Goal: Task Accomplishment & Management: Manage account settings

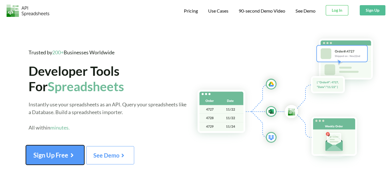
click at [59, 152] on span "Sign Up Free" at bounding box center [54, 154] width 43 height 7
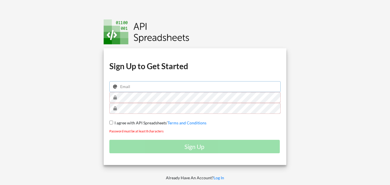
click at [138, 89] on input "email" at bounding box center [195, 86] width 172 height 11
type input "[EMAIL_ADDRESS][DOMAIN_NAME]"
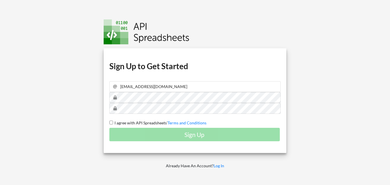
click at [113, 122] on span "I agree with API Spreadsheets'" at bounding box center [140, 122] width 55 height 5
click at [113, 122] on input "I agree with API Spreadsheets' Terms and Conditions" at bounding box center [111, 123] width 4 height 4
checkbox input "true"
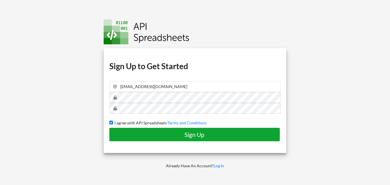
click at [175, 136] on h4 "Sign Up" at bounding box center [194, 134] width 159 height 7
checkbox input "false"
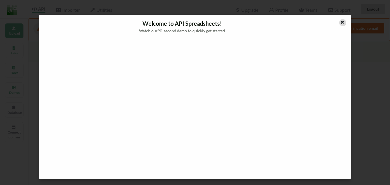
click at [340, 23] on icon at bounding box center [342, 21] width 5 height 4
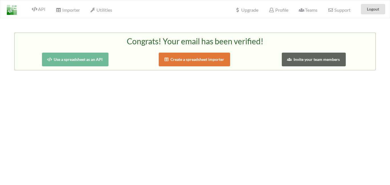
click at [86, 61] on button "Use a spreadsheet as an API" at bounding box center [75, 60] width 67 height 14
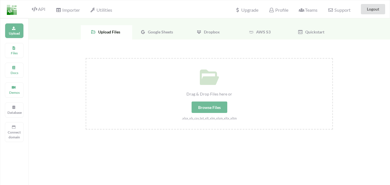
click at [156, 33] on span "Google Sheets" at bounding box center [159, 31] width 27 height 5
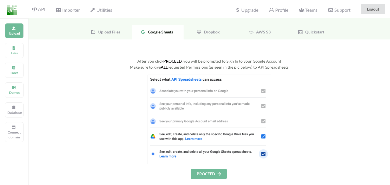
click at [204, 175] on button "PROCEED" at bounding box center [209, 174] width 36 height 10
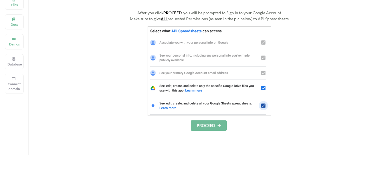
scroll to position [48, 0]
click at [206, 127] on button "PROCEED" at bounding box center [209, 126] width 36 height 10
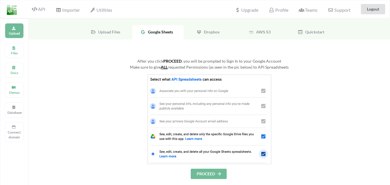
click at [161, 31] on span "Google Sheets" at bounding box center [159, 31] width 27 height 5
click at [105, 32] on span "Upload Files" at bounding box center [108, 31] width 24 height 5
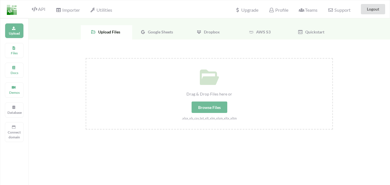
click at [158, 31] on span "Google Sheets" at bounding box center [159, 31] width 27 height 5
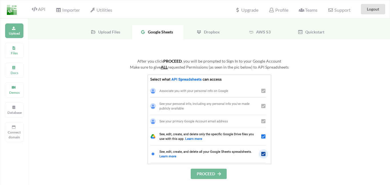
click at [263, 136] on img at bounding box center [210, 119] width 124 height 89
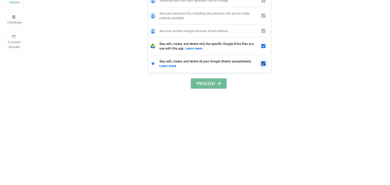
scroll to position [90, 0]
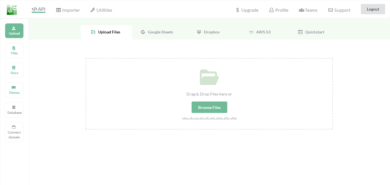
click at [158, 30] on span "Google Sheets" at bounding box center [159, 31] width 27 height 5
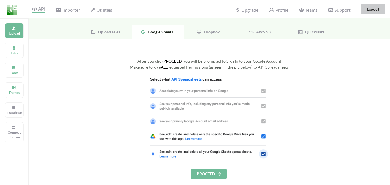
click at [374, 9] on button "Logout" at bounding box center [373, 9] width 24 height 10
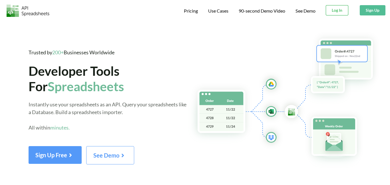
click at [328, 11] on button "Log In" at bounding box center [337, 10] width 23 height 10
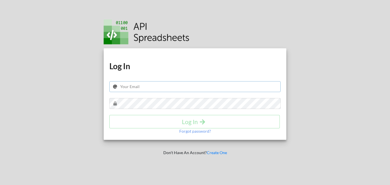
click at [155, 87] on input "text" at bounding box center [195, 86] width 172 height 11
type input "[EMAIL_ADDRESS][DOMAIN_NAME]"
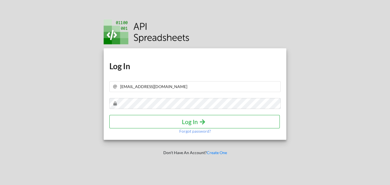
click at [173, 125] on h4 "Log In" at bounding box center [194, 121] width 159 height 7
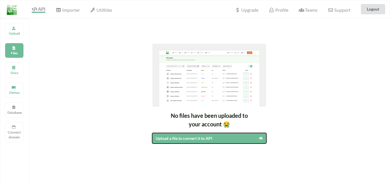
click at [204, 139] on div "Upload a file to convert it to API" at bounding box center [196, 138] width 80 height 6
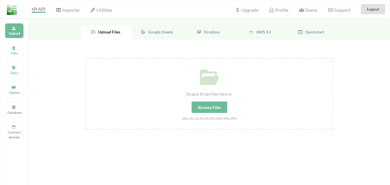
click at [162, 32] on span "Google Sheets" at bounding box center [159, 31] width 27 height 5
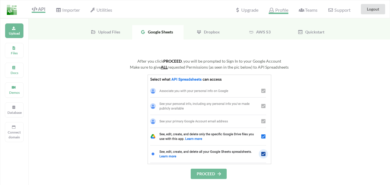
click at [278, 8] on span "Profile" at bounding box center [278, 10] width 19 height 7
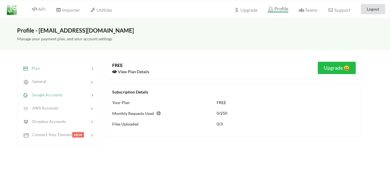
click at [60, 96] on span "Google Accounts" at bounding box center [45, 94] width 34 height 5
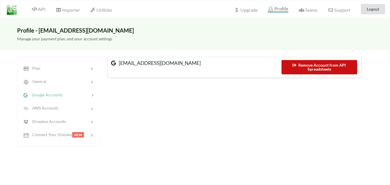
click at [302, 65] on button "Remove Account from API Spreadsheets" at bounding box center [320, 67] width 76 height 14
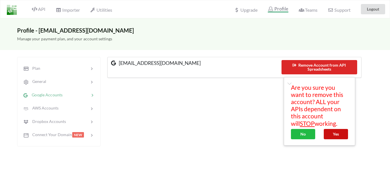
click at [335, 133] on button "Yes" at bounding box center [336, 134] width 24 height 10
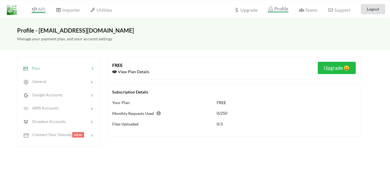
click at [42, 9] on span "API" at bounding box center [39, 9] width 14 height 7
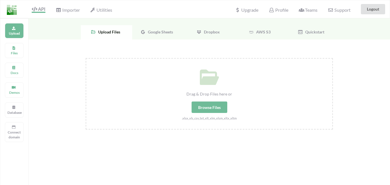
click at [160, 29] on span "Google Sheets" at bounding box center [159, 31] width 27 height 5
click at [166, 32] on span "Google Sheets" at bounding box center [159, 31] width 27 height 5
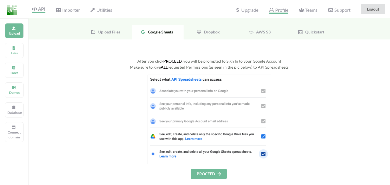
click at [280, 8] on span "Profile" at bounding box center [278, 10] width 19 height 7
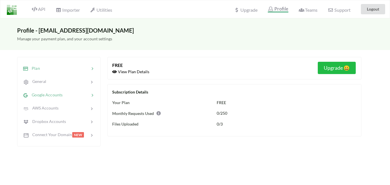
click at [47, 96] on span "Google Accounts" at bounding box center [45, 94] width 34 height 5
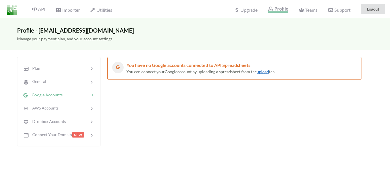
click at [260, 71] on link "upload" at bounding box center [263, 71] width 12 height 5
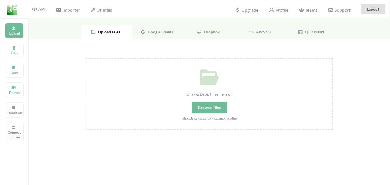
click at [161, 30] on span "Google Sheets" at bounding box center [159, 31] width 27 height 5
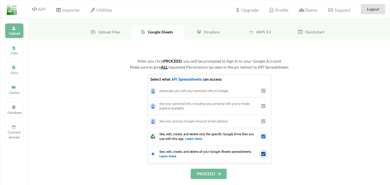
scroll to position [1, 0]
click at [276, 7] on span "Profile" at bounding box center [278, 10] width 19 height 7
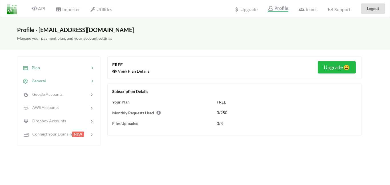
click at [47, 80] on div at bounding box center [67, 81] width 43 height 7
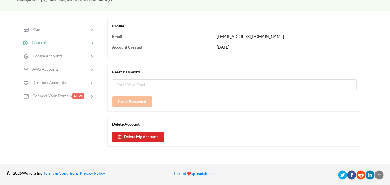
scroll to position [41, 0]
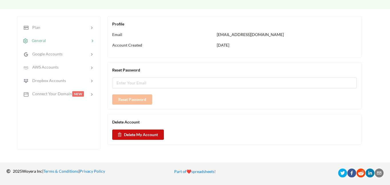
click at [136, 136] on button "Delete My Account" at bounding box center [138, 134] width 52 height 10
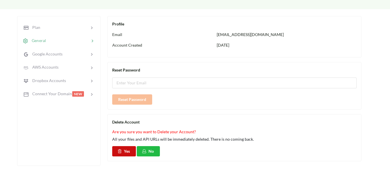
click at [120, 146] on button "Yes" at bounding box center [124, 151] width 24 height 10
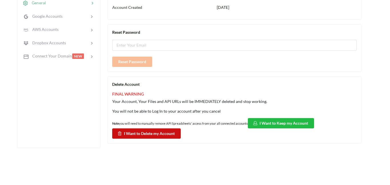
click at [150, 132] on button "I Want to Delete my Account" at bounding box center [146, 133] width 69 height 10
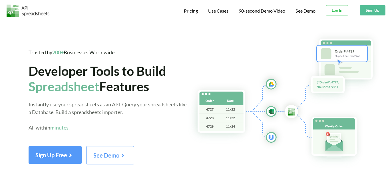
click at [374, 11] on button "Sign Up" at bounding box center [373, 10] width 26 height 10
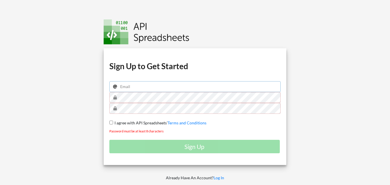
type input "[EMAIL_ADDRESS][DOMAIN_NAME]"
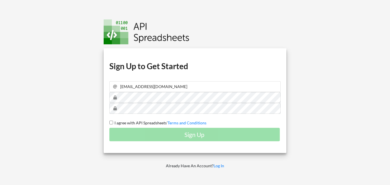
click at [110, 120] on div "Download hidden Download hidden Download hidden Download hidden Sign Up to Get …" at bounding box center [195, 100] width 183 height 105
click at [112, 123] on input "I agree with API Spreadsheets' Terms and Conditions" at bounding box center [111, 123] width 4 height 4
checkbox input "true"
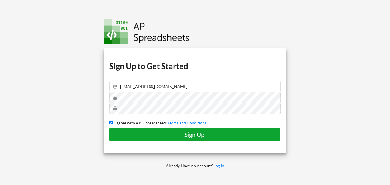
click at [142, 134] on h4 "Sign Up" at bounding box center [194, 134] width 159 height 7
checkbox input "false"
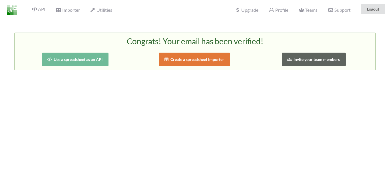
click at [79, 62] on button "Use a spreadsheet as an API" at bounding box center [75, 60] width 67 height 14
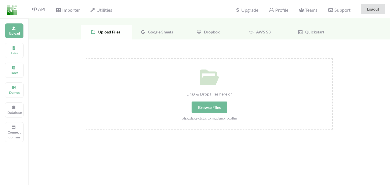
click at [163, 32] on span "Google Sheets" at bounding box center [159, 31] width 27 height 5
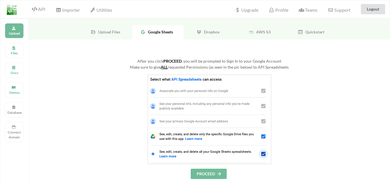
scroll to position [1, 0]
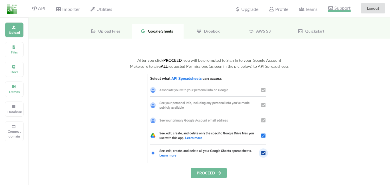
click at [338, 9] on span "Support" at bounding box center [339, 9] width 23 height 6
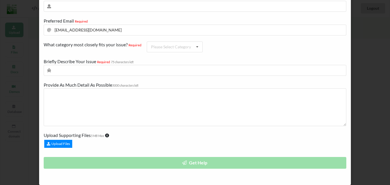
scroll to position [0, 0]
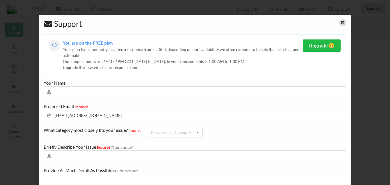
click at [340, 22] on icon at bounding box center [342, 21] width 5 height 4
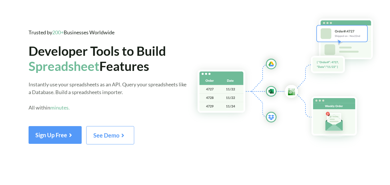
scroll to position [18, 0]
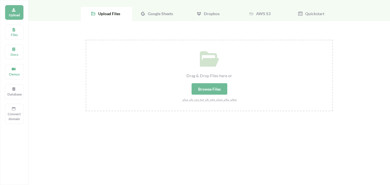
click at [150, 13] on span "Google Sheets" at bounding box center [159, 13] width 27 height 5
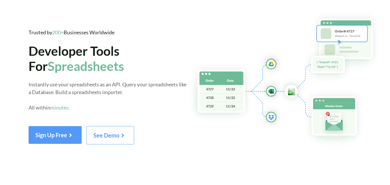
scroll to position [18, 0]
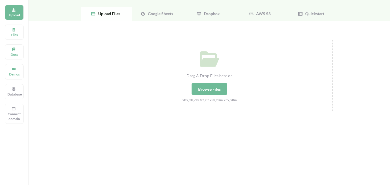
click at [164, 12] on span "Google Sheets" at bounding box center [159, 13] width 27 height 5
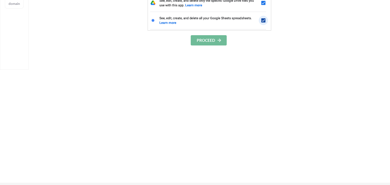
scroll to position [0, 0]
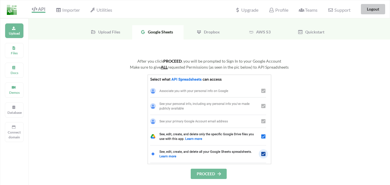
click at [370, 10] on button "Logout" at bounding box center [373, 9] width 24 height 10
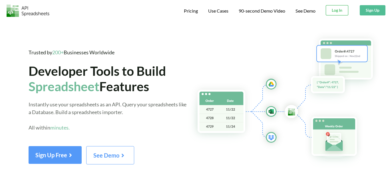
click at [336, 7] on button "Log In" at bounding box center [337, 10] width 23 height 10
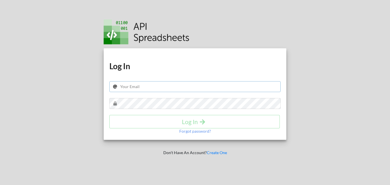
type input "[EMAIL_ADDRESS][DOMAIN_NAME]"
click at [194, 121] on div "Log In" at bounding box center [195, 121] width 172 height 13
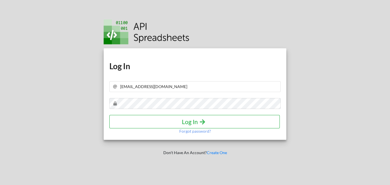
click at [194, 121] on h4 "Log In" at bounding box center [194, 121] width 159 height 7
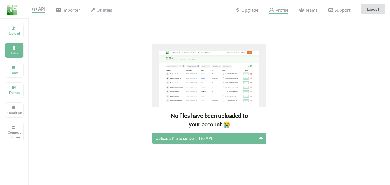
click at [282, 10] on span "Profile" at bounding box center [278, 10] width 19 height 7
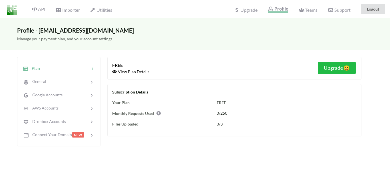
click at [10, 12] on img at bounding box center [12, 10] width 10 height 10
click at [281, 9] on span "Profile" at bounding box center [278, 9] width 20 height 7
click at [254, 10] on span "Upgrade" at bounding box center [245, 10] width 23 height 6
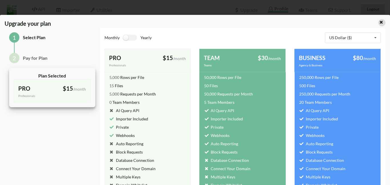
click at [379, 23] on icon at bounding box center [381, 21] width 5 height 4
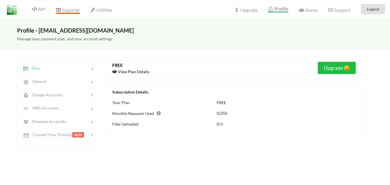
click at [69, 8] on span "Importer" at bounding box center [68, 10] width 24 height 7
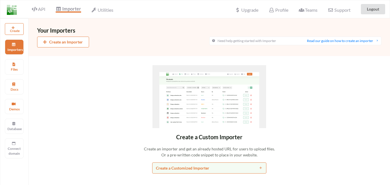
click at [97, 15] on div "Utilities" at bounding box center [102, 9] width 29 height 13
click at [102, 12] on span "Utilities" at bounding box center [102, 10] width 22 height 7
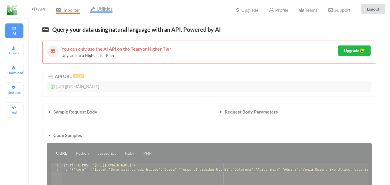
click at [75, 11] on span "Importer" at bounding box center [68, 10] width 24 height 7
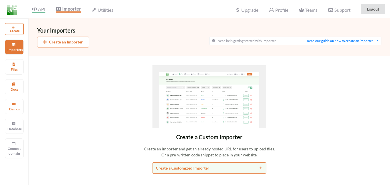
click at [39, 6] on span "API" at bounding box center [39, 9] width 14 height 7
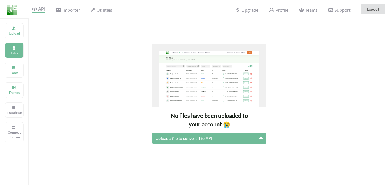
click at [16, 11] on img at bounding box center [12, 10] width 10 height 10
click at [13, 11] on img at bounding box center [12, 10] width 10 height 10
click at [341, 11] on span "Support" at bounding box center [339, 10] width 23 height 6
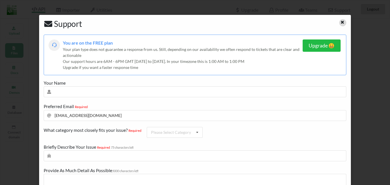
click at [342, 22] on div at bounding box center [343, 22] width 7 height 7
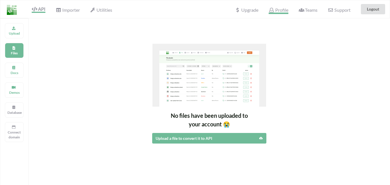
click at [279, 12] on span "Profile" at bounding box center [278, 10] width 19 height 7
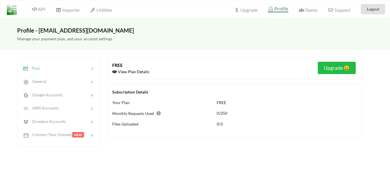
click at [38, 68] on span "Plan" at bounding box center [34, 68] width 12 height 5
click at [38, 81] on span "General" at bounding box center [37, 81] width 18 height 5
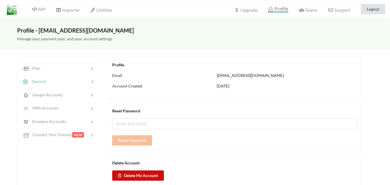
click at [143, 175] on button "Delete My Account" at bounding box center [138, 175] width 52 height 10
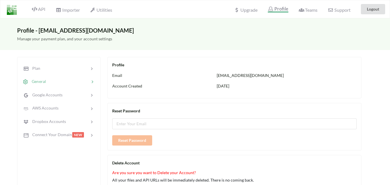
scroll to position [116, 0]
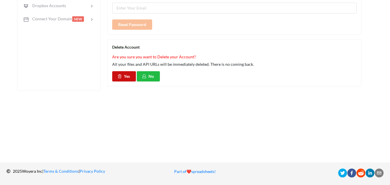
click at [122, 78] on button "Yes" at bounding box center [124, 76] width 24 height 10
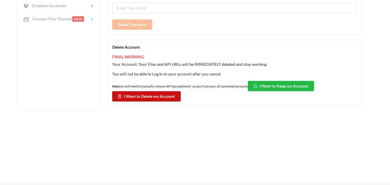
click at [132, 99] on button "I Want to Delete my Account" at bounding box center [146, 96] width 69 height 10
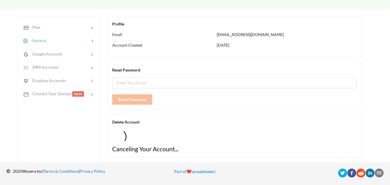
scroll to position [41, 0]
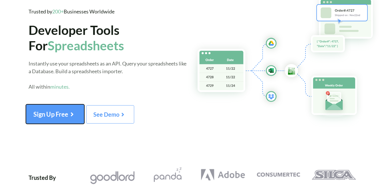
click at [55, 107] on button "Sign Up Free" at bounding box center [55, 113] width 59 height 19
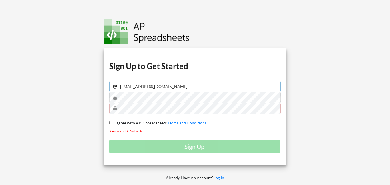
click at [146, 86] on input "[EMAIL_ADDRESS][DOMAIN_NAME]" at bounding box center [195, 86] width 172 height 11
click at [145, 87] on input "[EMAIL_ADDRESS][DOMAIN_NAME]" at bounding box center [195, 86] width 172 height 11
type input "[EMAIL_ADDRESS][DOMAIN_NAME]"
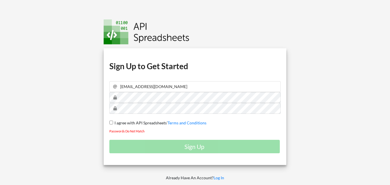
click at [112, 123] on input "I agree with API Spreadsheets' Terms and Conditions" at bounding box center [111, 123] width 4 height 4
checkbox input "true"
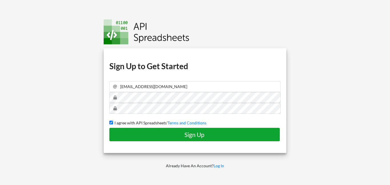
click at [189, 137] on h4 "Sign Up" at bounding box center [194, 134] width 159 height 7
checkbox input "false"
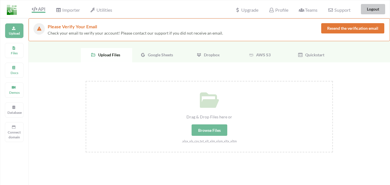
click at [371, 12] on button "Logout" at bounding box center [373, 9] width 24 height 10
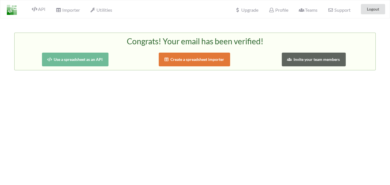
click at [78, 61] on button "Use a spreadsheet as an API" at bounding box center [75, 60] width 67 height 14
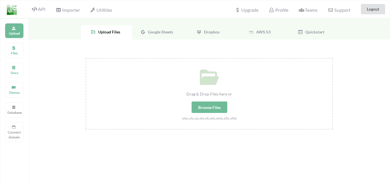
click at [167, 30] on span "Google Sheets" at bounding box center [159, 31] width 27 height 5
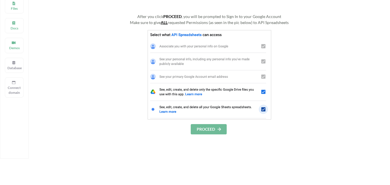
scroll to position [44, 0]
click at [197, 127] on button "PROCEED" at bounding box center [209, 129] width 36 height 10
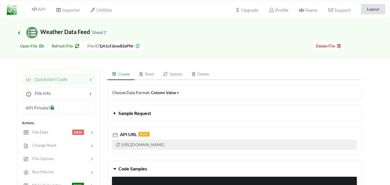
scroll to position [1, 0]
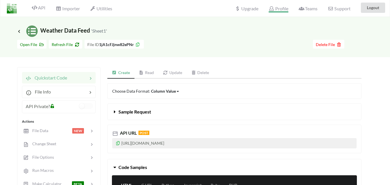
click at [277, 10] on span "Profile" at bounding box center [278, 9] width 19 height 7
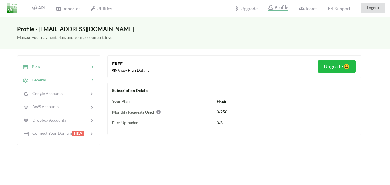
click at [44, 79] on span "General" at bounding box center [37, 79] width 18 height 5
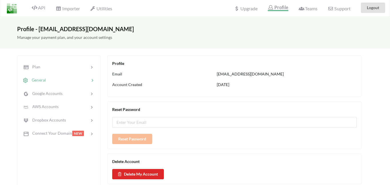
click at [233, 71] on span "mrslisamarieharrington@gmail.com" at bounding box center [250, 73] width 67 height 5
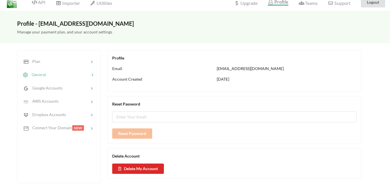
scroll to position [7, 0]
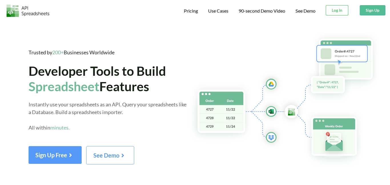
click at [376, 10] on button "Sign Up" at bounding box center [373, 10] width 26 height 10
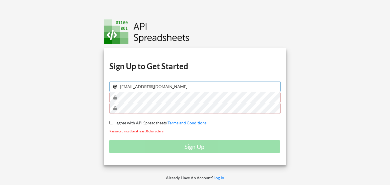
click input "mrslisamarieharrington@gmail.com"
type input "ryanmjones1@gmail.com"
click input "I agree with API Spreadsheets' Terms and Conditions"
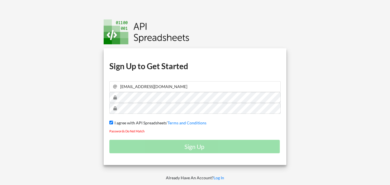
checkbox input "true"
click div "Passwords Do Not Match"
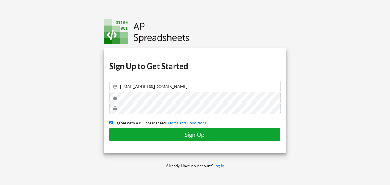
click h4 "Sign Up"
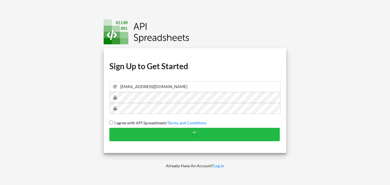
checkbox input "false"
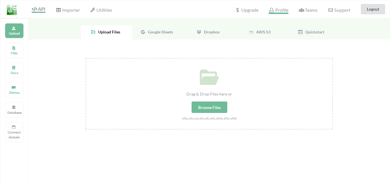
click at [273, 10] on icon at bounding box center [271, 10] width 5 height 5
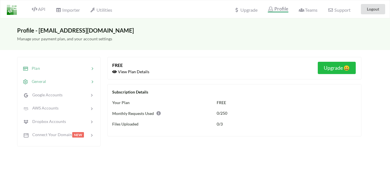
click at [43, 81] on span "General" at bounding box center [37, 81] width 18 height 5
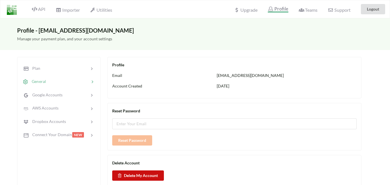
click at [133, 173] on button "Delete My Account" at bounding box center [138, 175] width 52 height 10
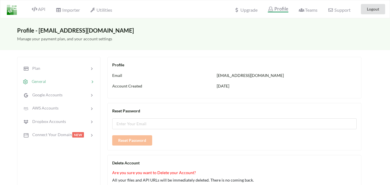
scroll to position [116, 0]
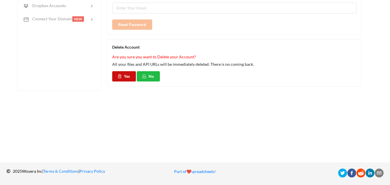
click at [122, 79] on button "Yes" at bounding box center [124, 76] width 24 height 10
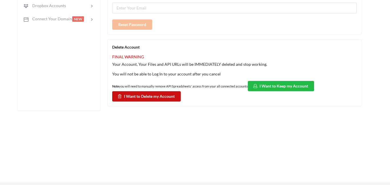
click at [160, 91] on button "I Want to Delete my Account" at bounding box center [146, 96] width 69 height 10
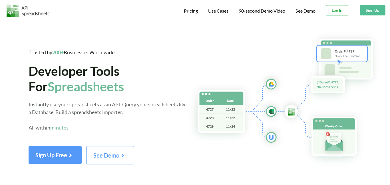
click at [340, 9] on button "Log In" at bounding box center [337, 10] width 23 height 10
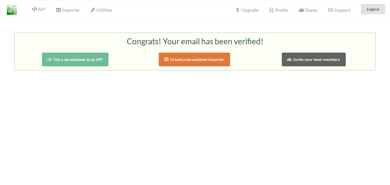
click at [99, 61] on button "Use a spreadsheet as an API" at bounding box center [75, 60] width 67 height 14
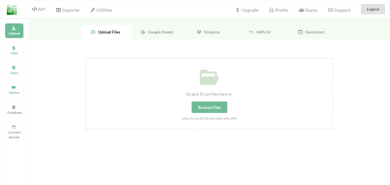
click at [160, 33] on span "Google Sheets" at bounding box center [159, 31] width 27 height 5
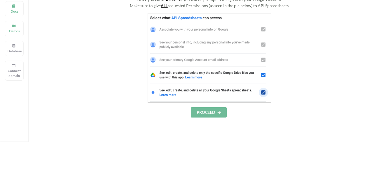
scroll to position [62, 0]
click at [202, 111] on button "PROCEED" at bounding box center [209, 112] width 36 height 10
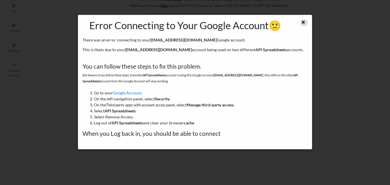
click at [303, 19] on icon at bounding box center [303, 21] width 5 height 4
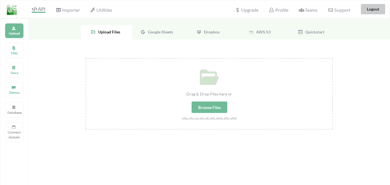
click at [374, 11] on button "Logout" at bounding box center [373, 9] width 24 height 10
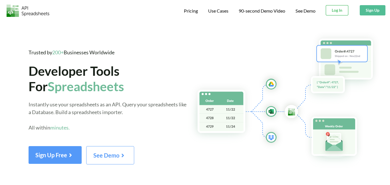
click at [335, 10] on button "Log In" at bounding box center [337, 10] width 23 height 10
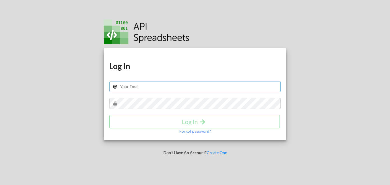
type input "mrslisamarieharrington@gmail.com"
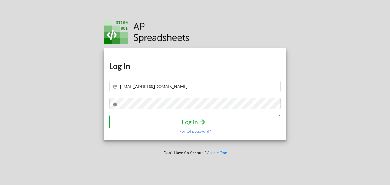
click at [150, 119] on h4 "Log In" at bounding box center [194, 121] width 159 height 7
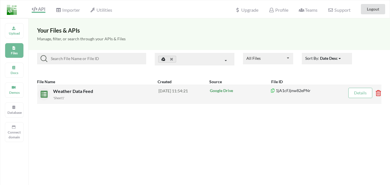
click at [378, 92] on icon at bounding box center [377, 91] width 2 height 2
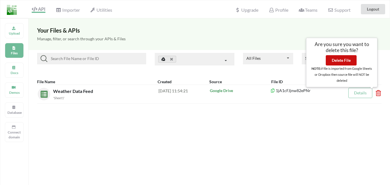
click at [341, 61] on button "Delete File" at bounding box center [341, 60] width 31 height 10
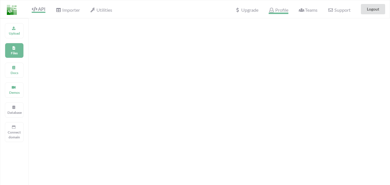
click at [284, 8] on span "Profile" at bounding box center [278, 10] width 19 height 7
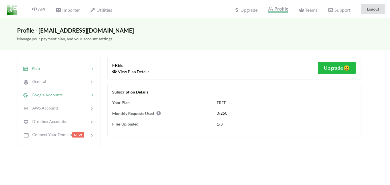
click at [44, 98] on div "Google Accounts" at bounding box center [43, 94] width 40 height 7
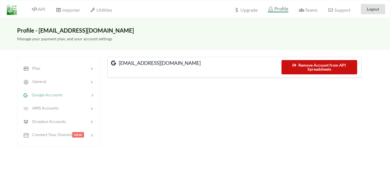
click at [316, 69] on button "Remove Account from API Spreadsheets" at bounding box center [320, 67] width 76 height 14
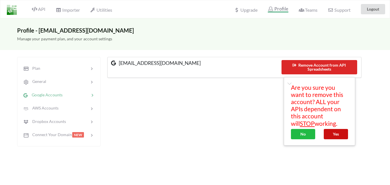
click at [334, 135] on button "Yes" at bounding box center [336, 134] width 24 height 10
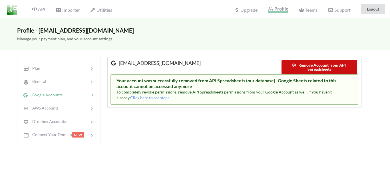
click at [302, 64] on button "Remove Account from API Spreadsheets" at bounding box center [320, 67] width 76 height 14
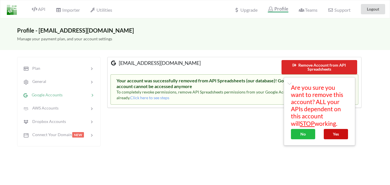
click at [339, 132] on button "Yes" at bounding box center [336, 134] width 24 height 10
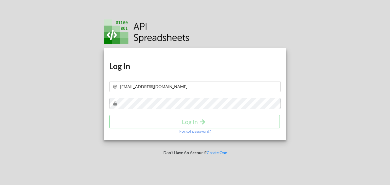
click at [164, 92] on div "Download hidden Download hidden Log In [EMAIL_ADDRESS][DOMAIN_NAME] Log In Forg…" at bounding box center [195, 93] width 183 height 91
click at [164, 85] on input "[EMAIL_ADDRESS][DOMAIN_NAME]" at bounding box center [195, 86] width 172 height 11
type input "[EMAIL_ADDRESS][DOMAIN_NAME]"
click at [158, 123] on h4 "Log In" at bounding box center [194, 121] width 159 height 7
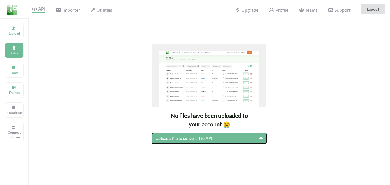
click at [168, 139] on div "Upload a file to convert it to API" at bounding box center [196, 138] width 80 height 6
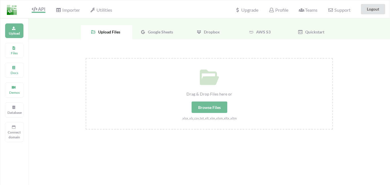
click at [157, 32] on span "Google Sheets" at bounding box center [159, 31] width 27 height 5
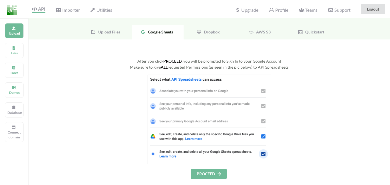
click at [206, 176] on button "PROCEED" at bounding box center [209, 174] width 36 height 10
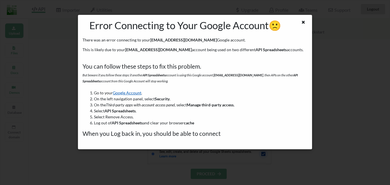
click at [128, 93] on link "Google Account" at bounding box center [127, 92] width 29 height 5
click at [306, 23] on icon at bounding box center [303, 21] width 5 height 4
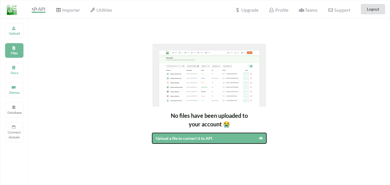
click at [178, 142] on button "Upload a file to convert it to API" at bounding box center [209, 138] width 114 height 11
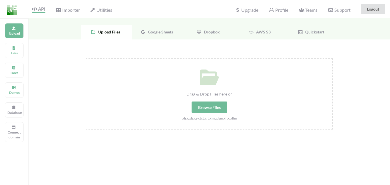
click at [152, 31] on span "Google Sheets" at bounding box center [159, 31] width 27 height 5
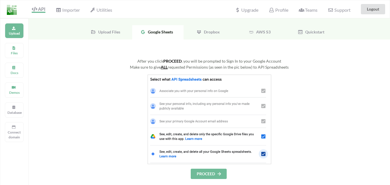
click at [202, 172] on button "PROCEED" at bounding box center [209, 174] width 36 height 10
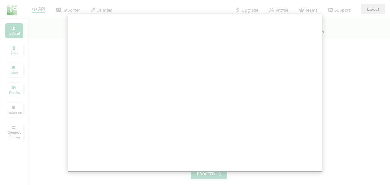
click at [358, 95] on div at bounding box center [197, 169] width 395 height 339
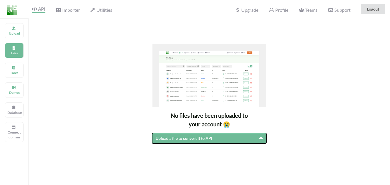
click at [204, 140] on div "Upload a file to convert it to API" at bounding box center [196, 138] width 80 height 6
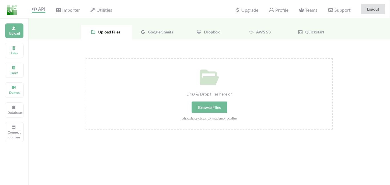
click at [202, 106] on div "Browse Files" at bounding box center [210, 106] width 36 height 11
click at [86, 58] on input "Drag & Drop Files here or Browse Files .xlsx,.xls,.csv,.txt,.xlt,.xlm,.xlsm,.xl…" at bounding box center [86, 58] width 0 height 0
click at [37, 9] on span "API" at bounding box center [39, 9] width 14 height 7
click at [154, 33] on span "Google Sheets" at bounding box center [159, 31] width 27 height 5
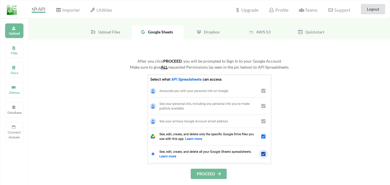
click at [212, 173] on button "PROCEED" at bounding box center [209, 174] width 36 height 10
